Goal: Transaction & Acquisition: Purchase product/service

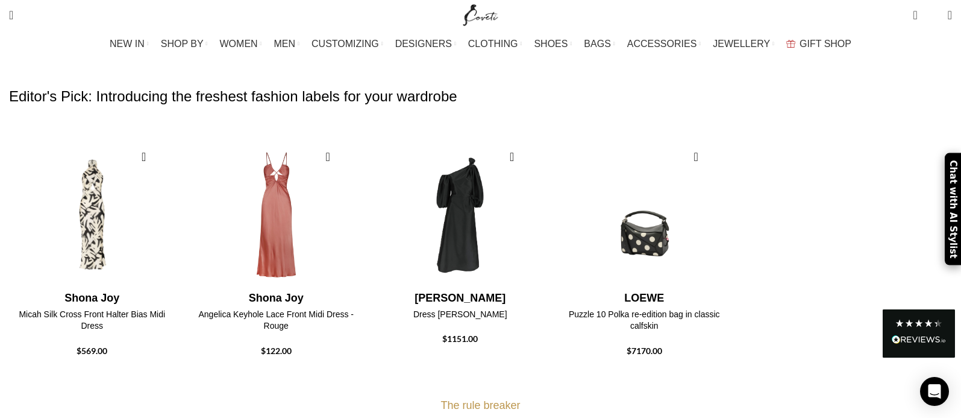
scroll to position [392, 0]
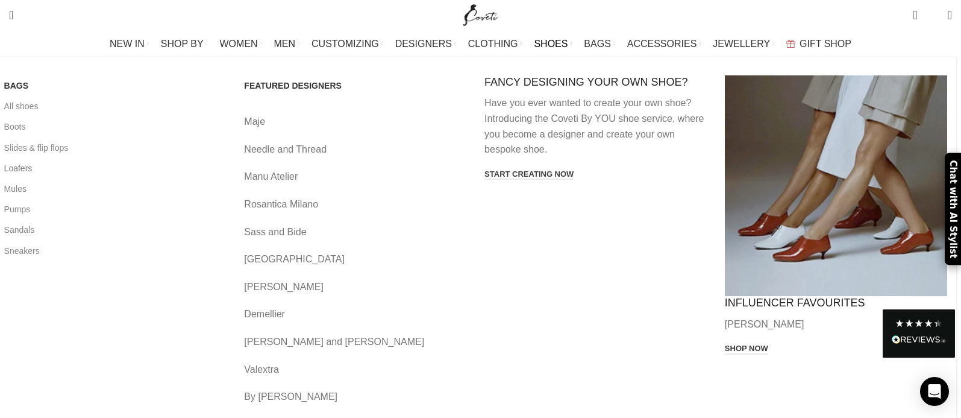
click at [130, 169] on link "Loafers" at bounding box center [115, 168] width 222 height 20
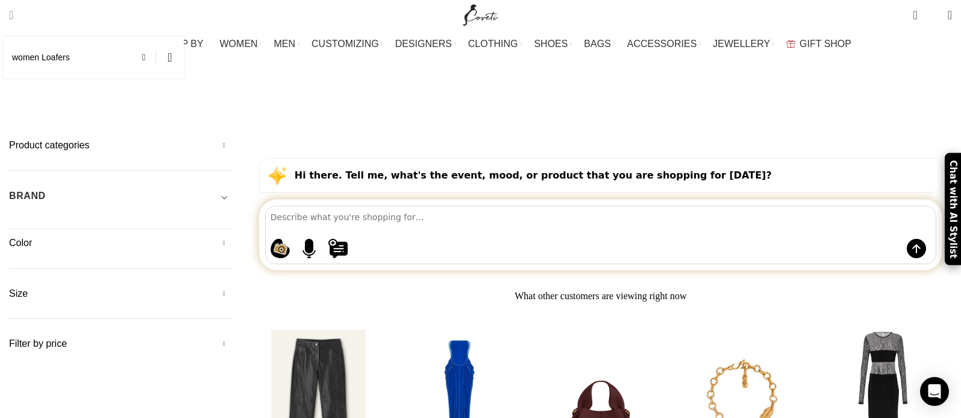
click at [13, 11] on span "Search" at bounding box center [11, 15] width 4 height 12
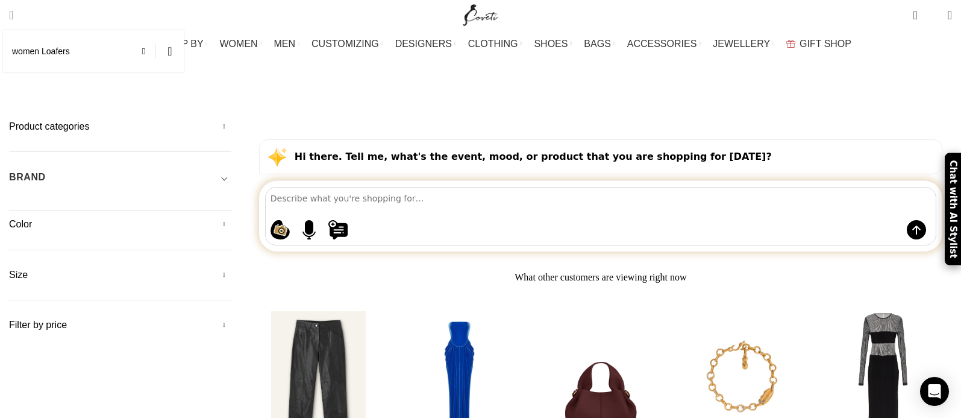
scroll to position [30, 1]
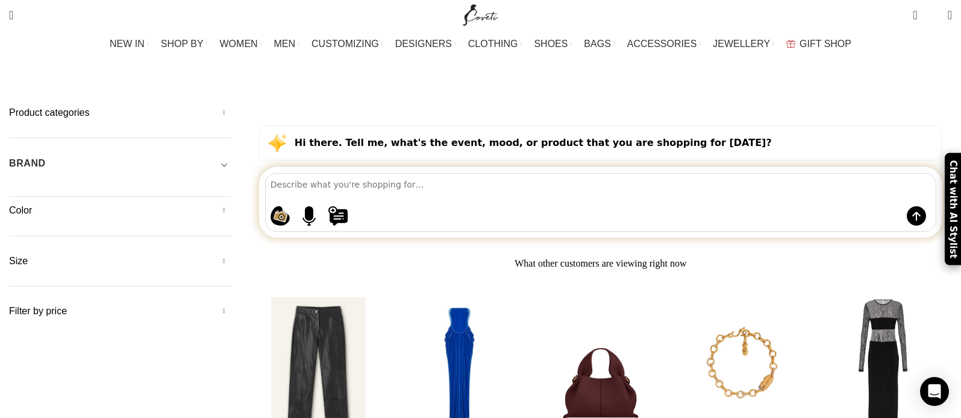
click at [57, 13] on div "Search women Loafers Search" at bounding box center [228, 15] width 451 height 30
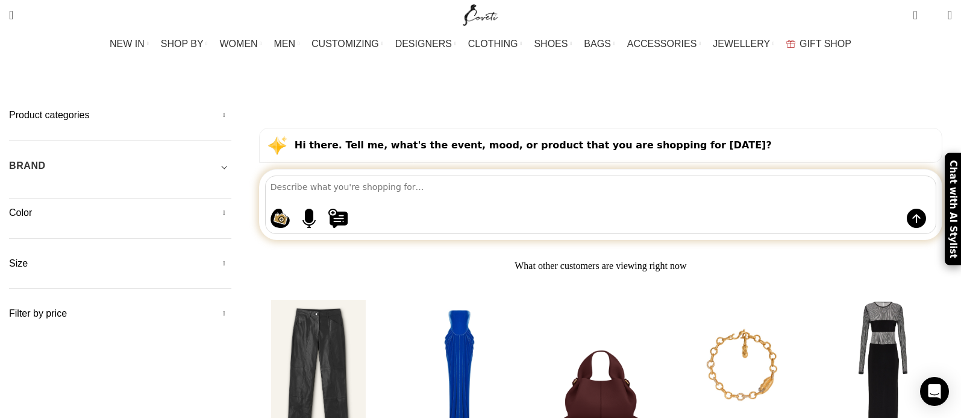
click at [57, 13] on div "Search women Loafers Search" at bounding box center [228, 15] width 451 height 30
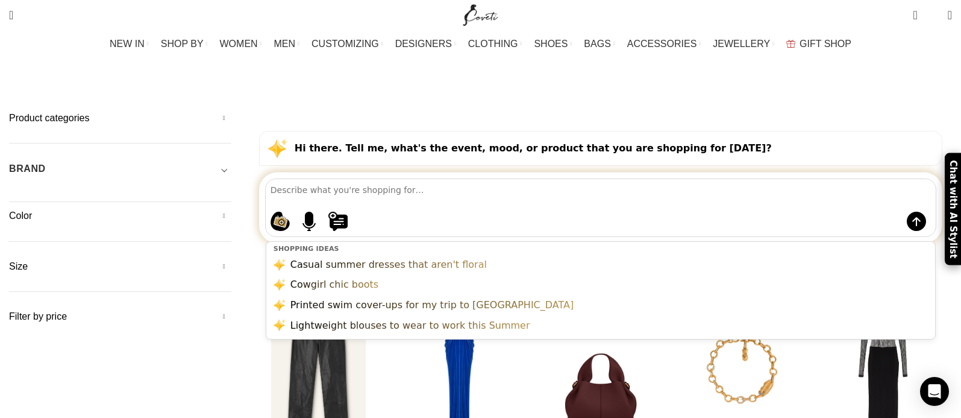
click at [333, 179] on textarea at bounding box center [603, 189] width 665 height 21
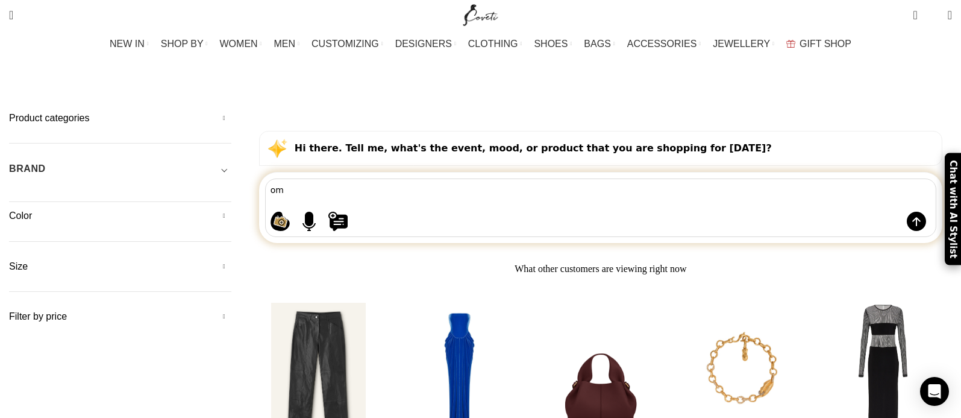
type textarea "o"
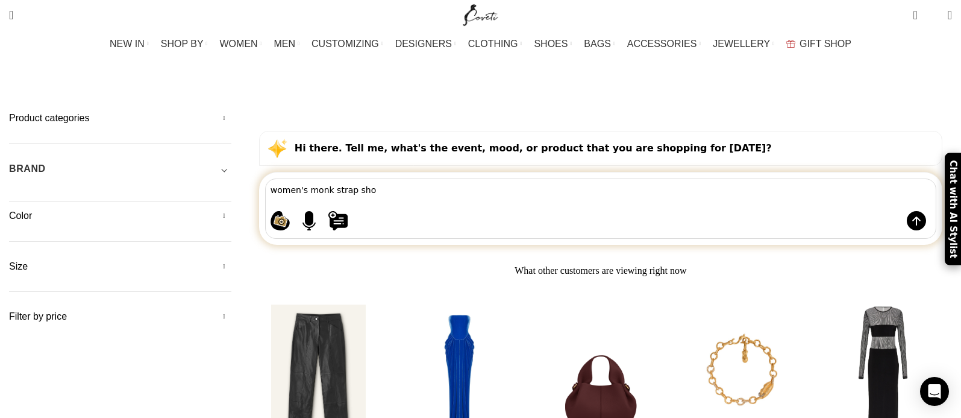
type textarea "women's monk strap shoe"
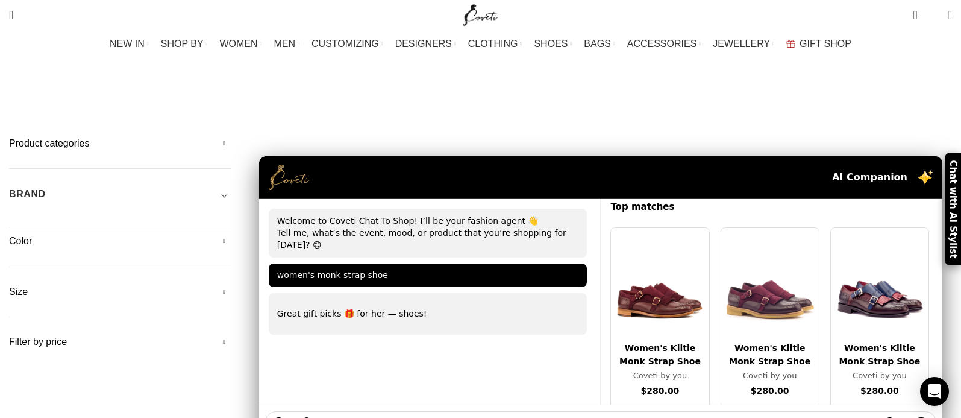
scroll to position [14, 0]
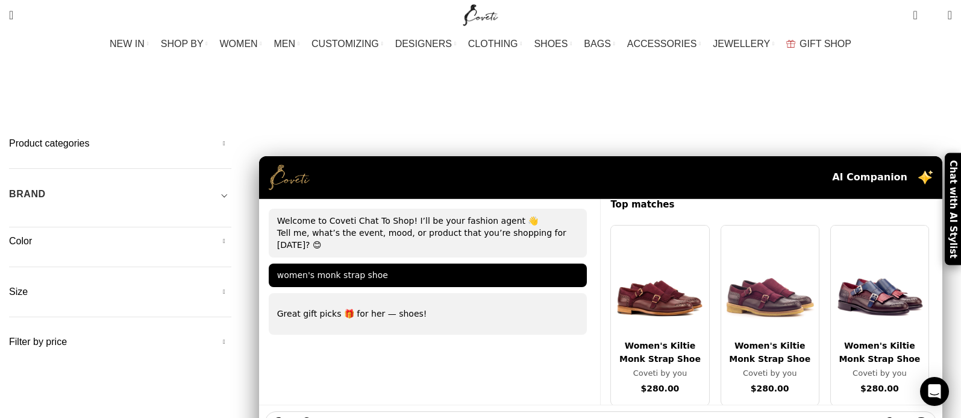
click at [617, 339] on div "Women's Kiltie Monk Strap Shoe" at bounding box center [660, 352] width 88 height 27
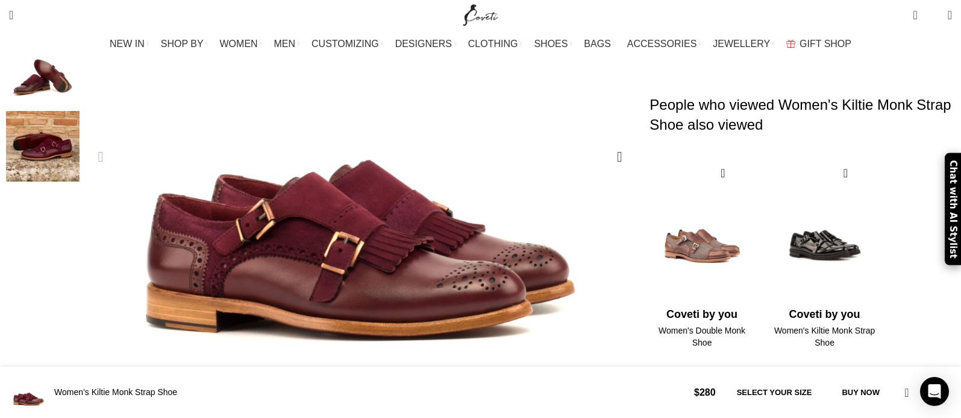
scroll to position [263, 0]
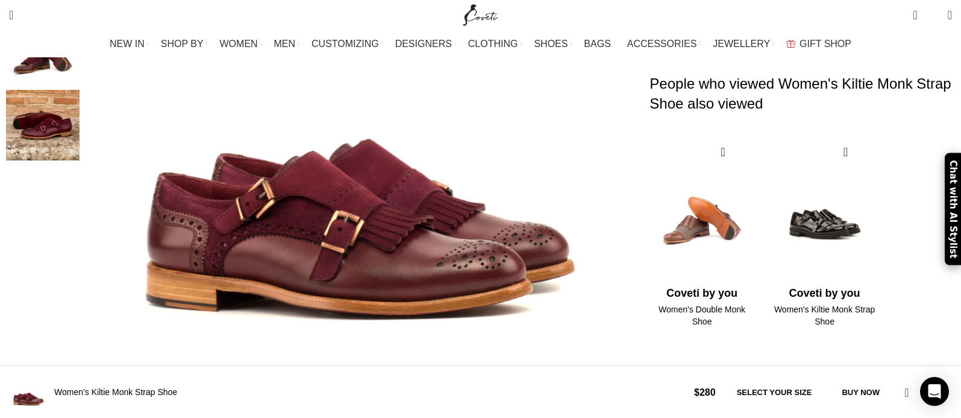
click at [682, 251] on img "1 / 2" at bounding box center [702, 210] width 108 height 149
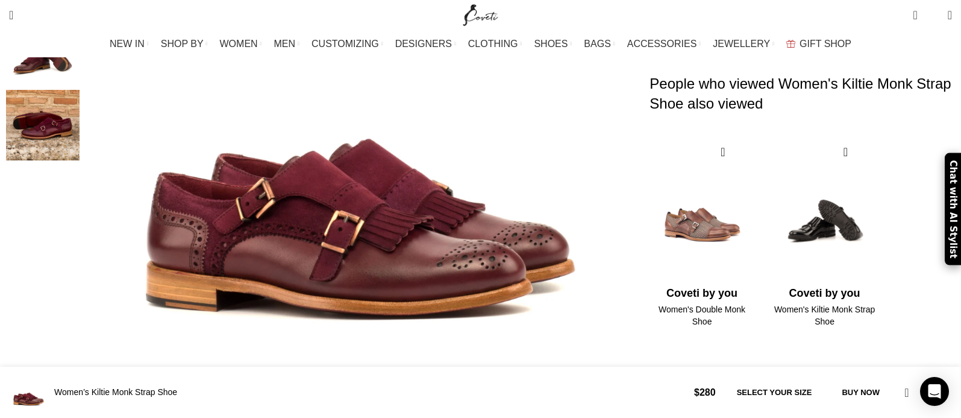
click at [776, 233] on img "2 / 2" at bounding box center [825, 210] width 108 height 149
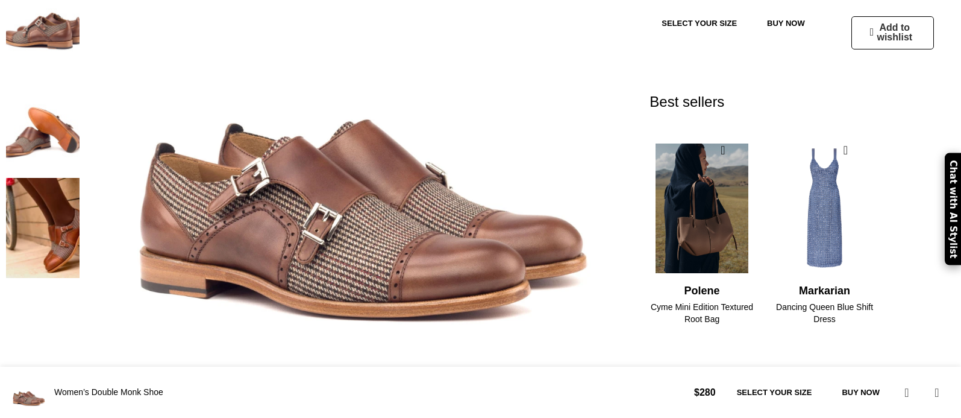
scroll to position [266, 0]
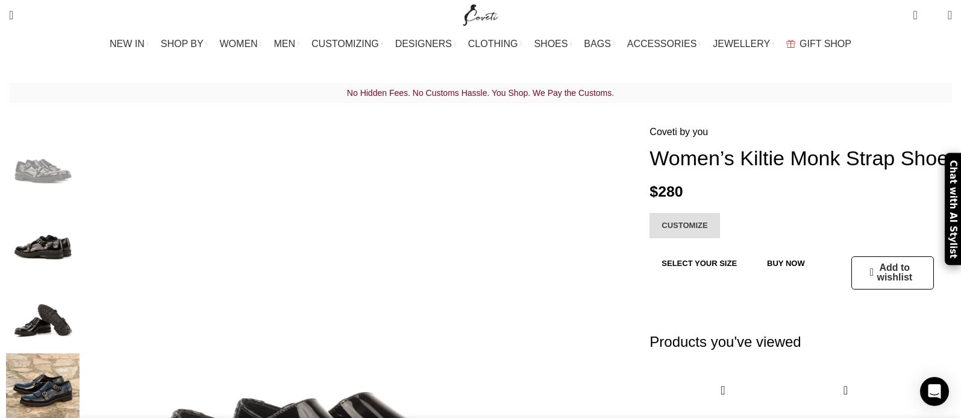
click at [650, 230] on link "CUSTOMIZE" at bounding box center [685, 225] width 70 height 25
